Goal: Transaction & Acquisition: Purchase product/service

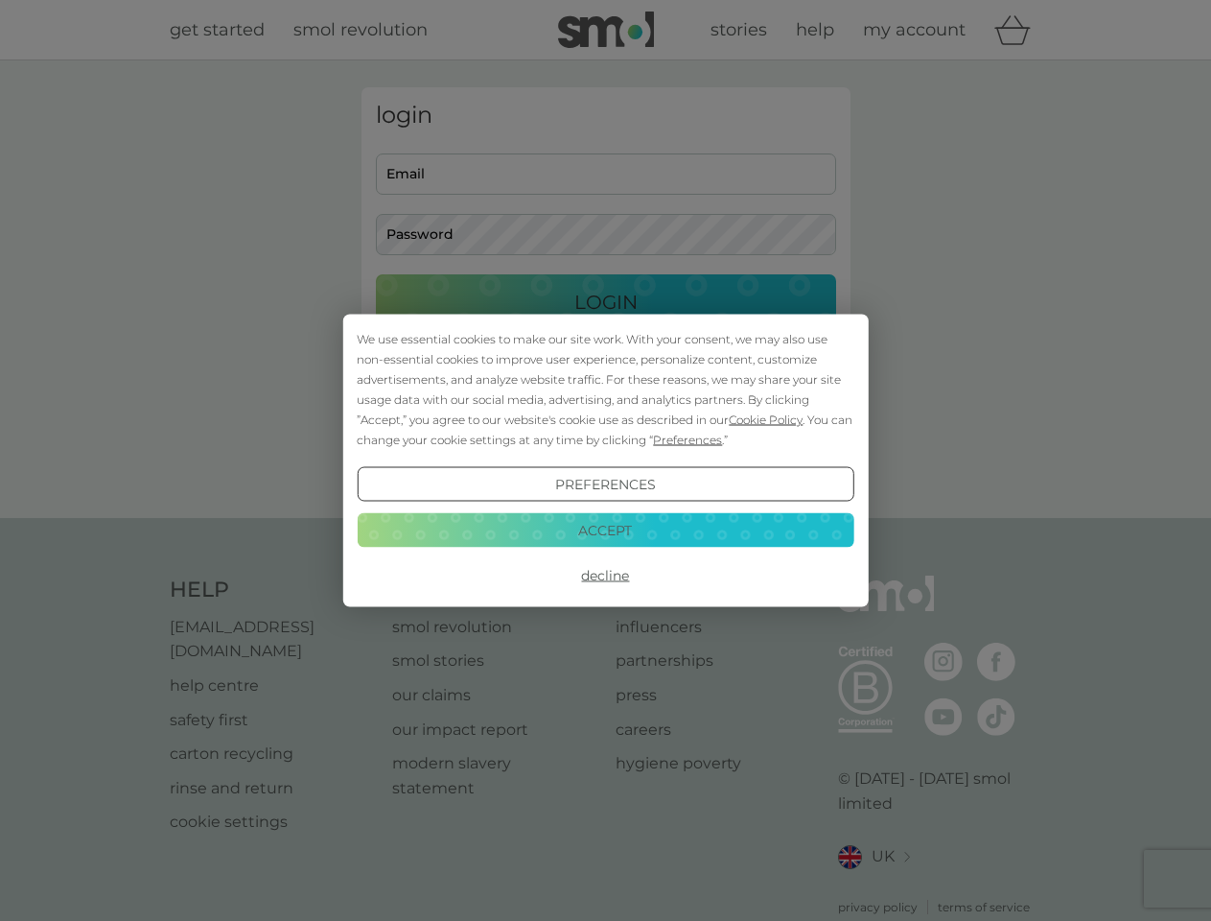
click at [766, 419] on span "Cookie Policy" at bounding box center [766, 419] width 74 height 14
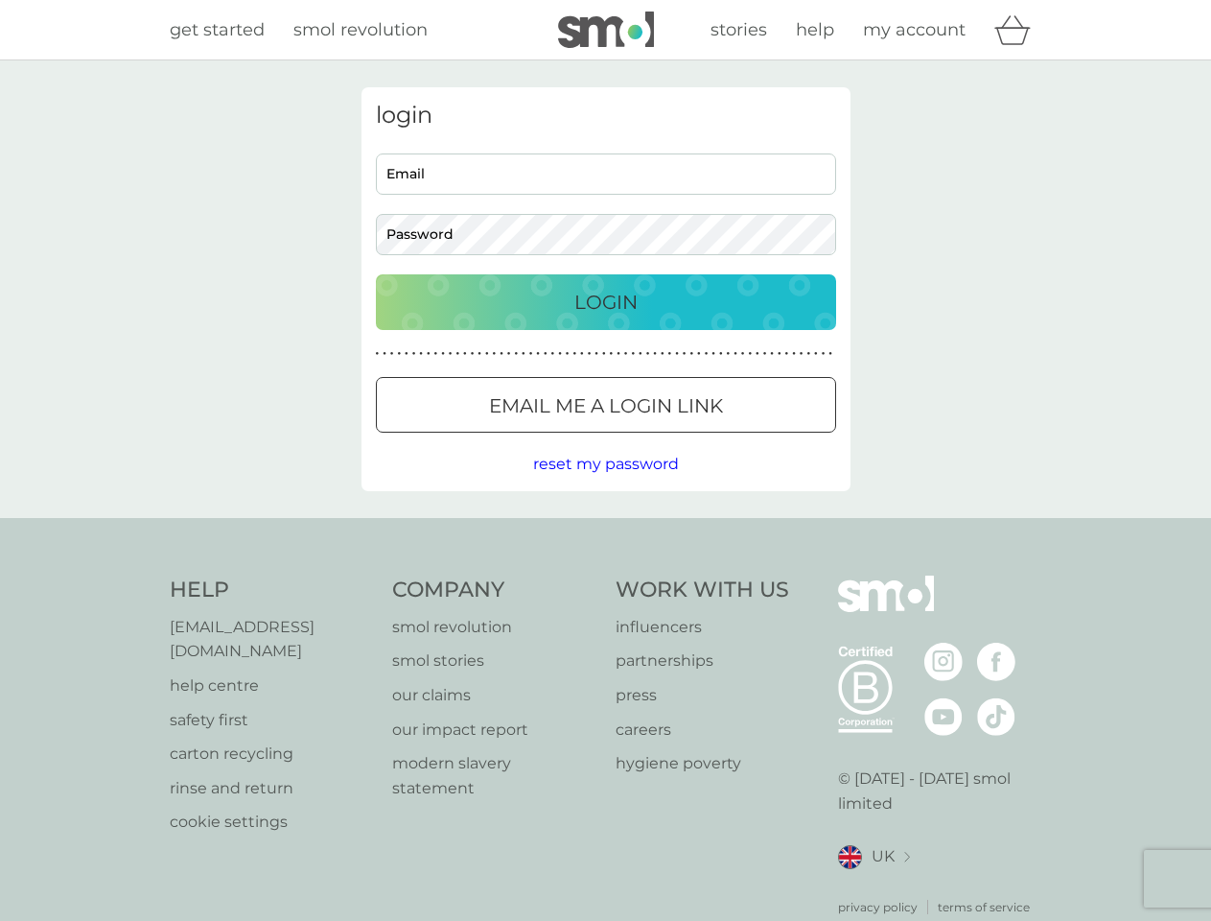
click at [686, 439] on div "login Email Password Login ● ● ● ● ● ● ● ● ● ● ● ● ● ● ● ● ● ● ● ● ● ● ● ● ● ● …" at bounding box center [606, 289] width 489 height 404
click at [605, 484] on div "login Email Password Login ● ● ● ● ● ● ● ● ● ● ● ● ● ● ● ● ● ● ● ● ● ● ● ● ● ● …" at bounding box center [606, 289] width 489 height 404
click at [605, 575] on div "Help [EMAIL_ADDRESS][DOMAIN_NAME] help centre safety first carton recycling rin…" at bounding box center [606, 745] width 873 height 340
click at [605, 529] on div "Help [EMAIL_ADDRESS][DOMAIN_NAME] help centre safety first carton recycling rin…" at bounding box center [605, 746] width 1211 height 456
